Goal: Task Accomplishment & Management: Use online tool/utility

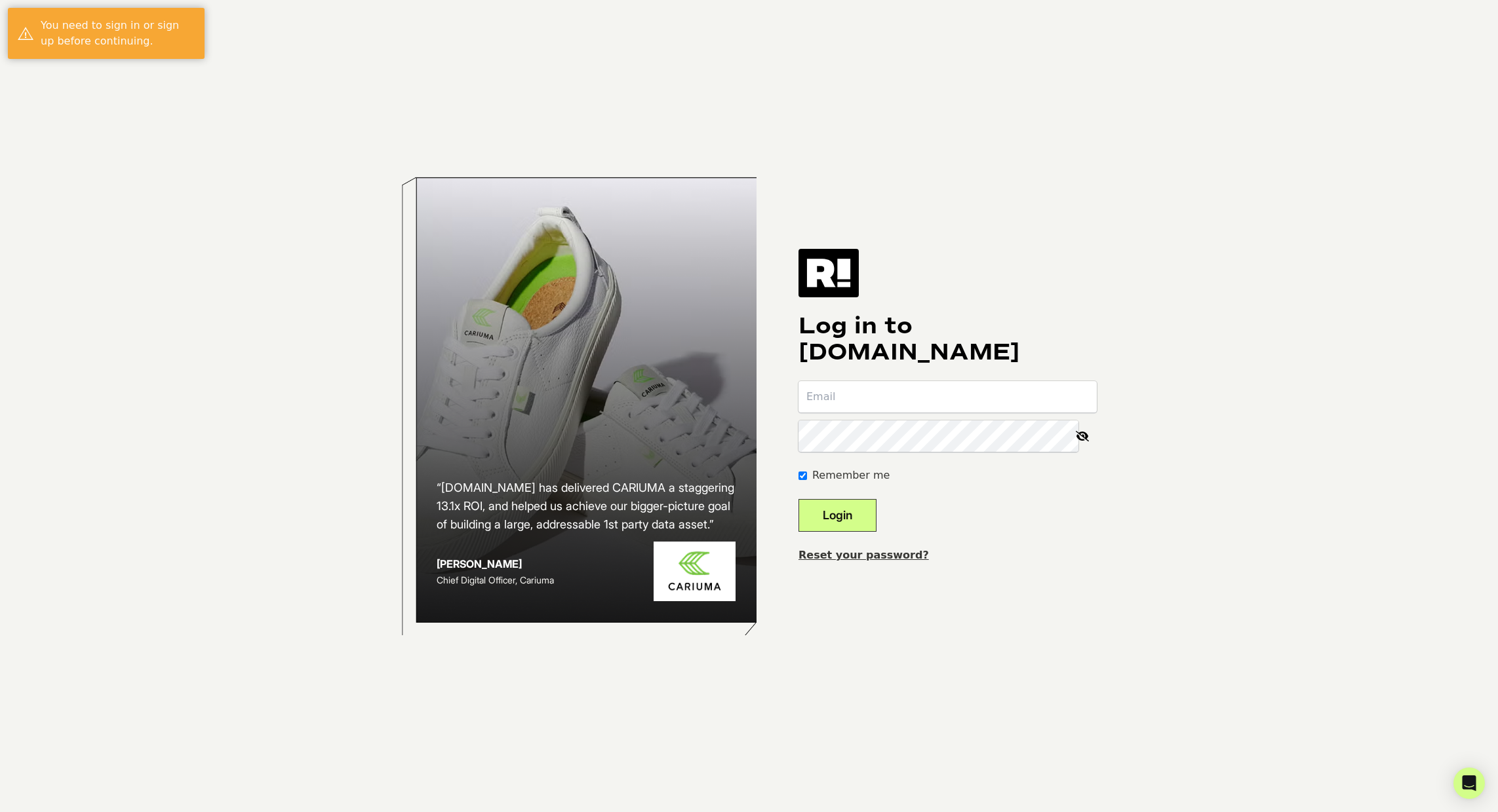
click at [0, 812] on com-1password-button at bounding box center [0, 812] width 0 height 0
type input "yanni+hoover@nextafter.com"
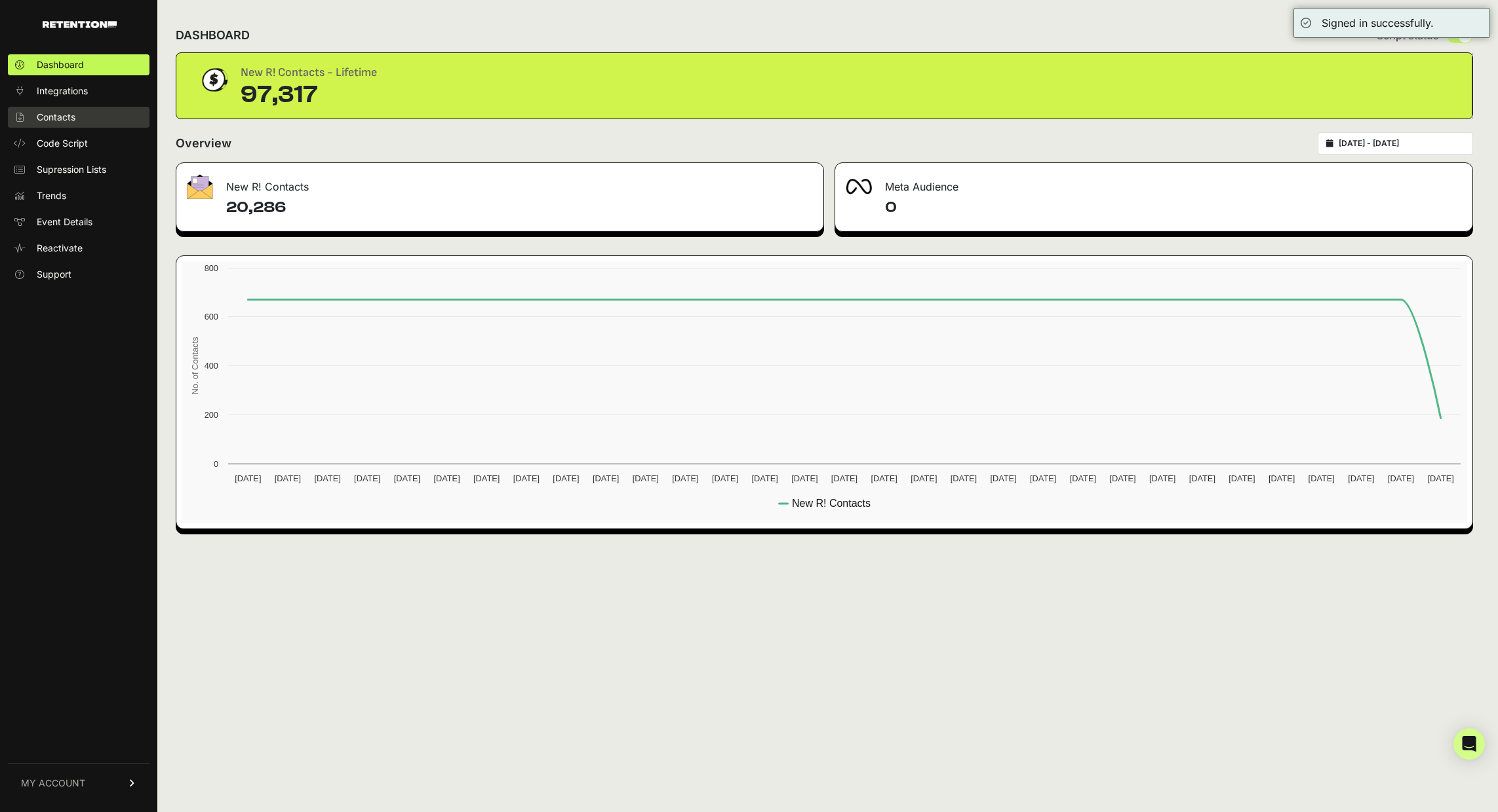
click at [73, 116] on span "Contacts" at bounding box center [56, 117] width 39 height 13
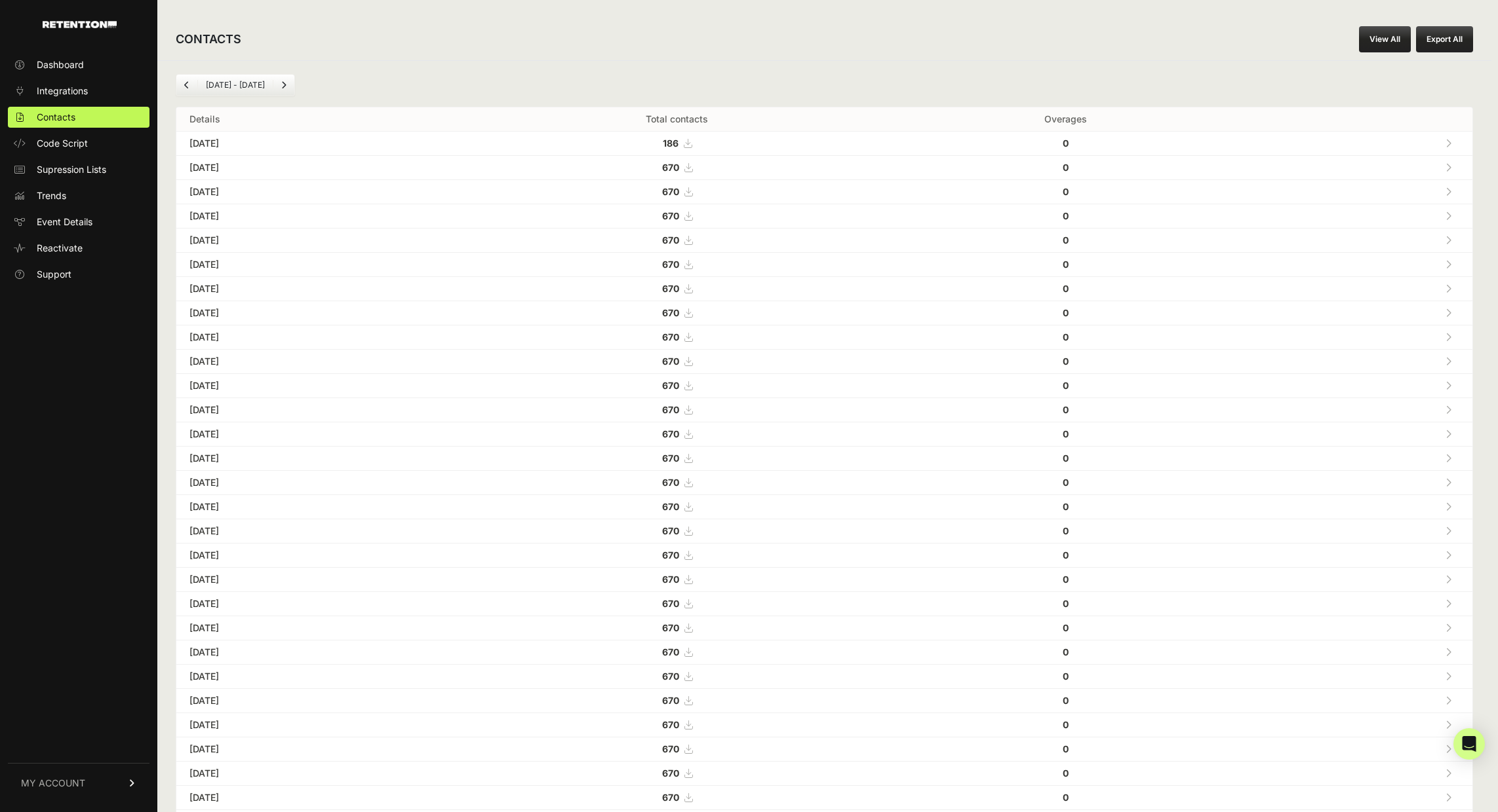
click at [1443, 39] on button "Export All" at bounding box center [1444, 39] width 57 height 26
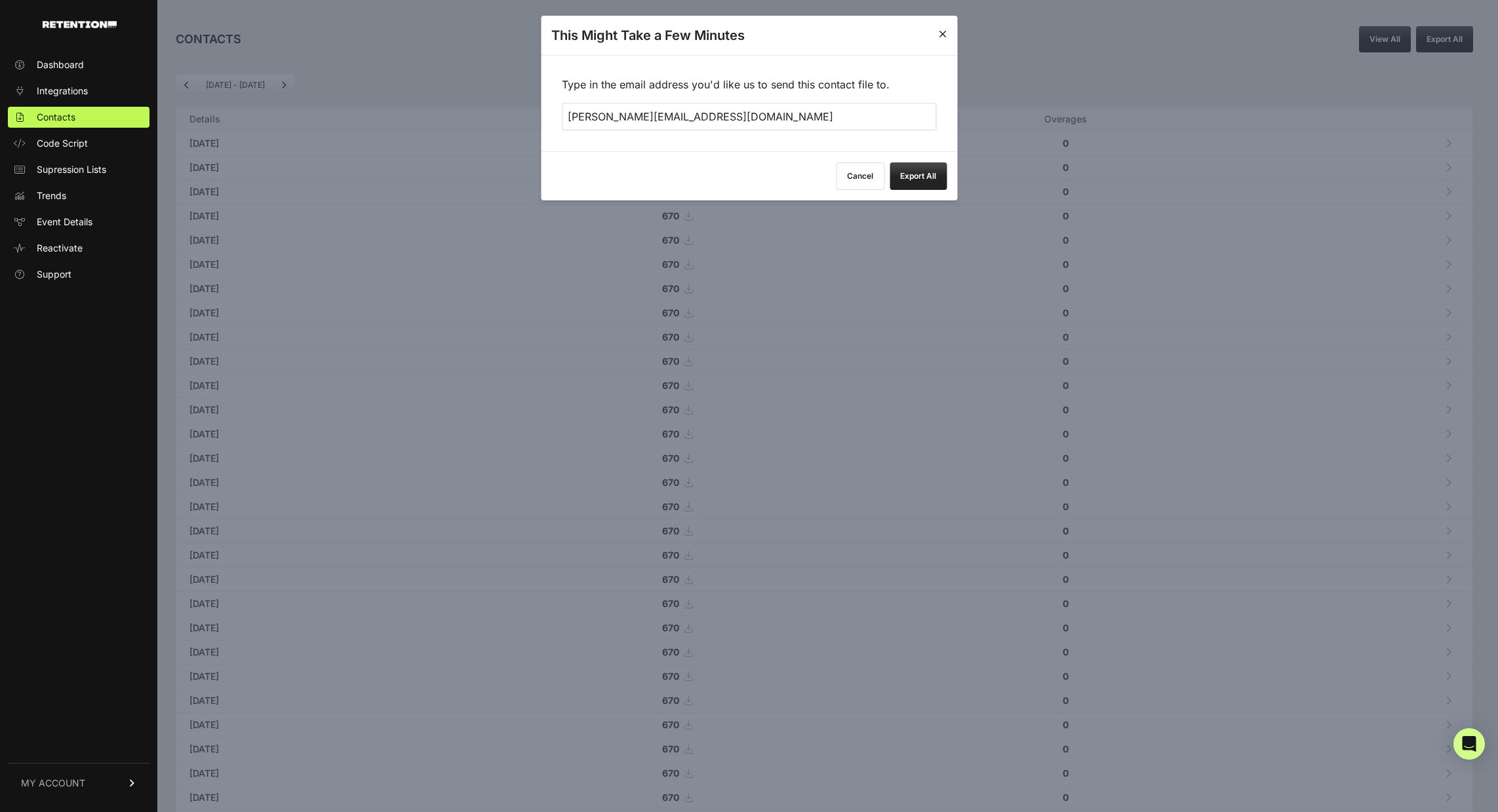
click at [922, 176] on button "Export All" at bounding box center [918, 176] width 57 height 28
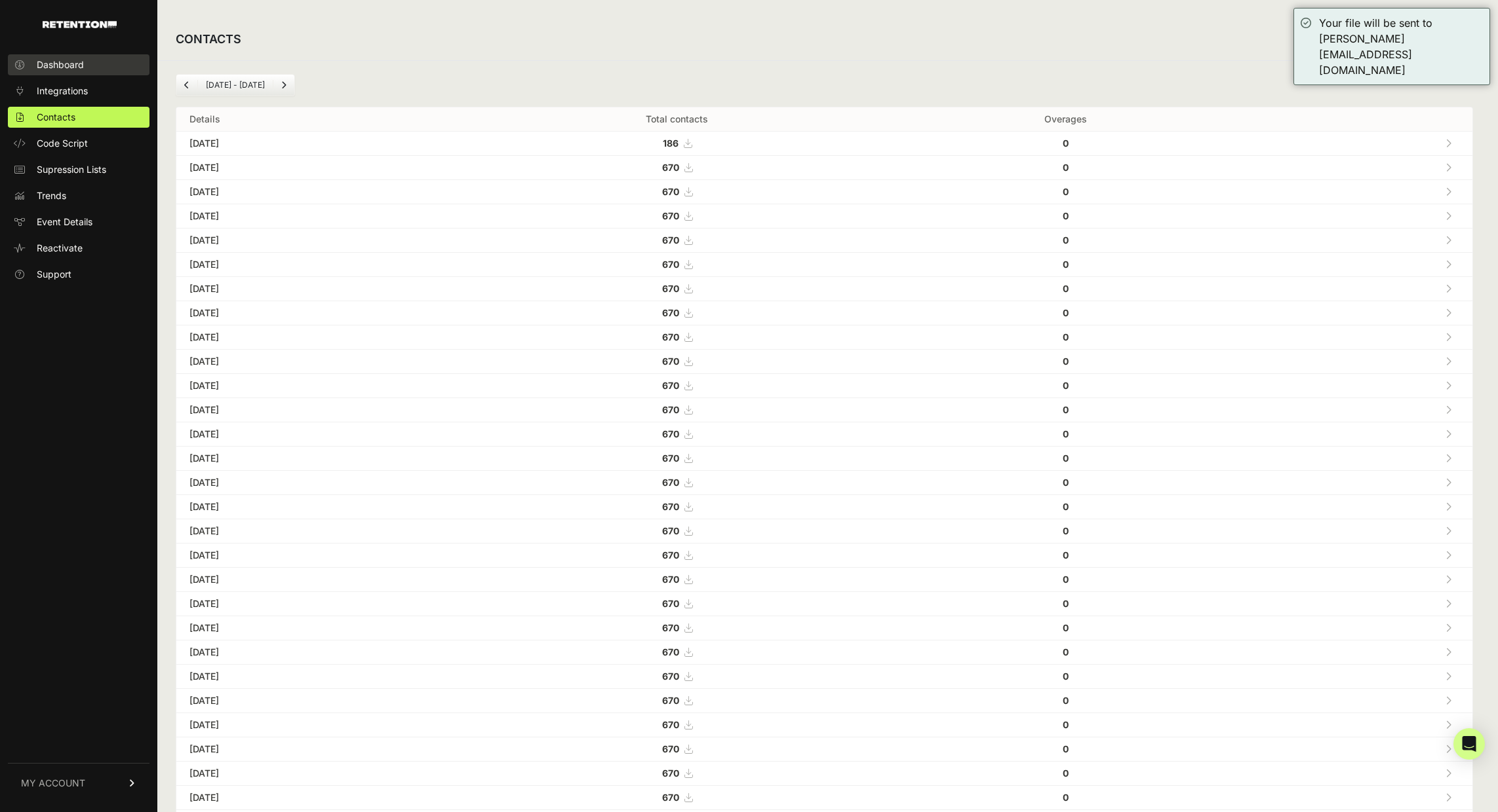
click at [62, 66] on span "Dashboard" at bounding box center [61, 65] width 47 height 13
